Goal: Information Seeking & Learning: Learn about a topic

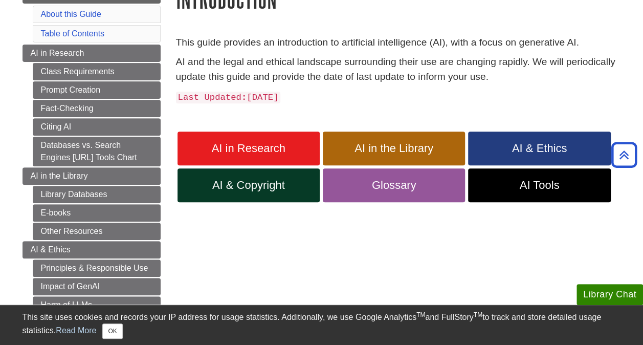
scroll to position [137, 0]
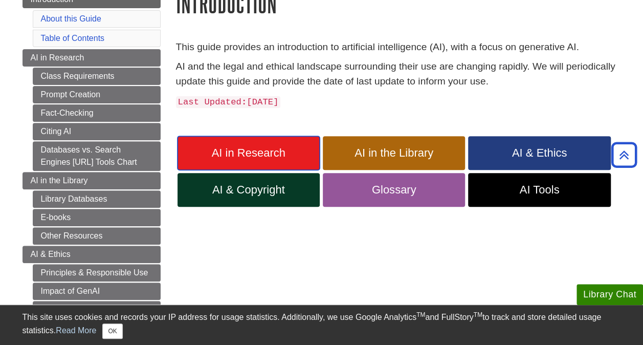
drag, startPoint x: 0, startPoint y: 0, endPoint x: 226, endPoint y: 153, distance: 272.9
click at [226, 153] on span "AI in Research" at bounding box center [248, 152] width 127 height 13
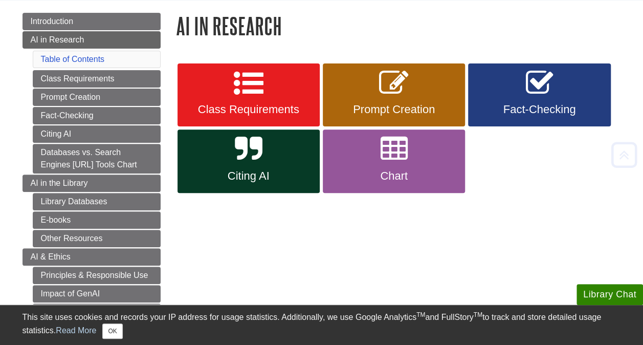
scroll to position [121, 0]
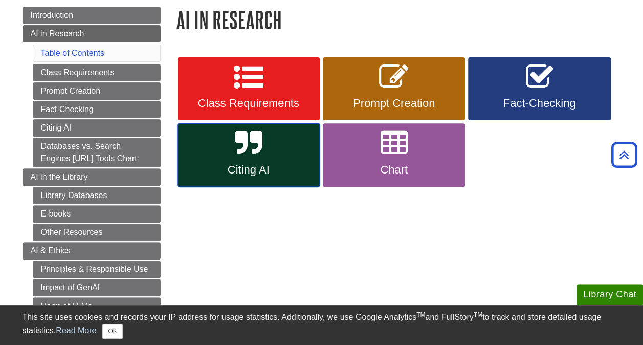
click at [252, 154] on icon at bounding box center [248, 143] width 27 height 30
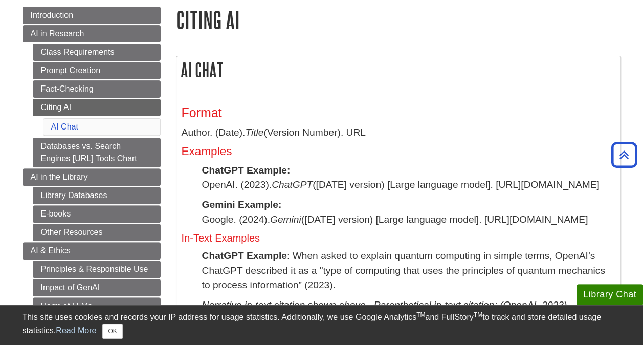
scroll to position [98, 0]
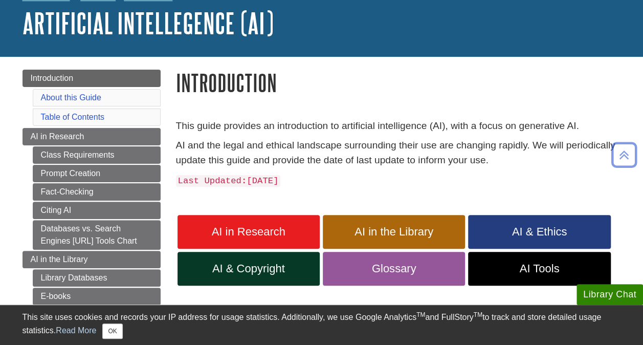
scroll to position [58, 0]
